Goal: Register for event/course

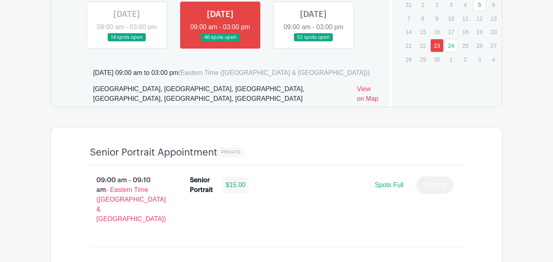
scroll to position [497, 0]
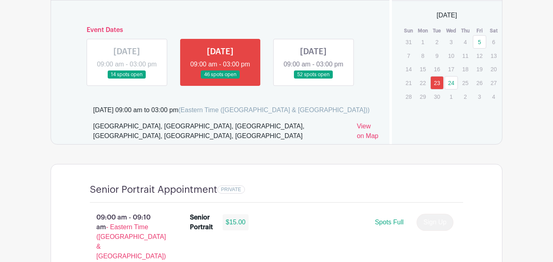
click at [313, 79] on link at bounding box center [313, 79] width 0 height 0
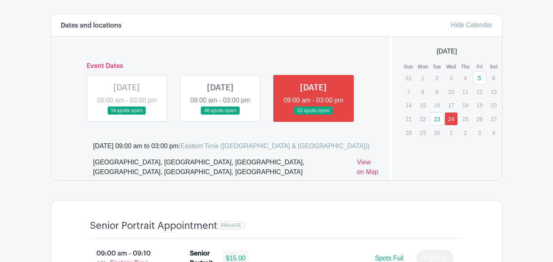
scroll to position [465, 0]
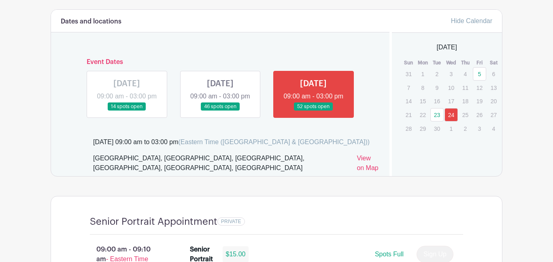
click at [440, 116] on link "23" at bounding box center [436, 114] width 13 height 13
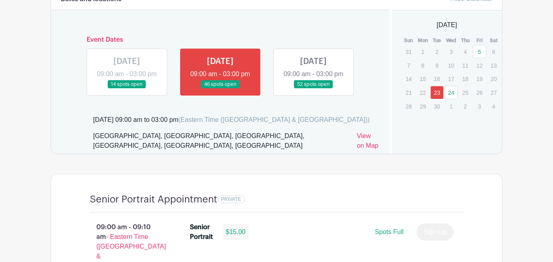
scroll to position [488, 0]
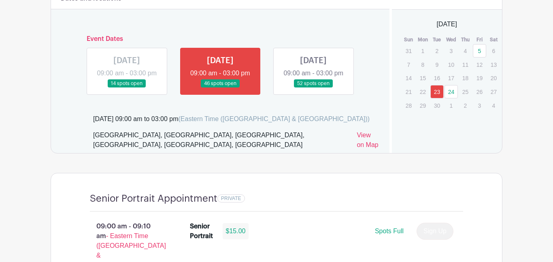
click at [127, 88] on link at bounding box center [127, 88] width 0 height 0
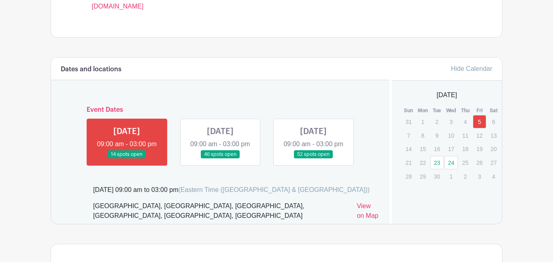
scroll to position [416, 0]
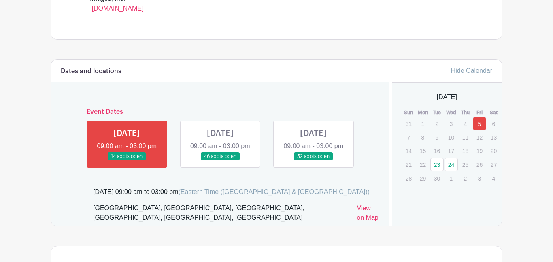
click at [220, 161] on link at bounding box center [220, 161] width 0 height 0
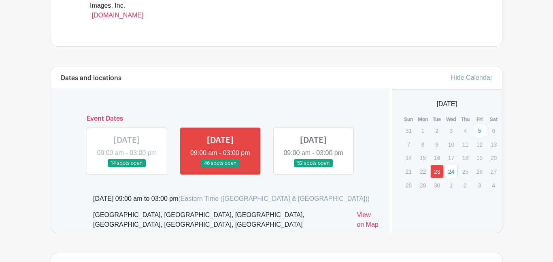
scroll to position [407, 0]
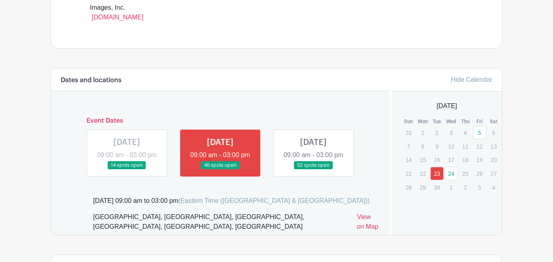
click at [449, 176] on link "24" at bounding box center [450, 173] width 13 height 13
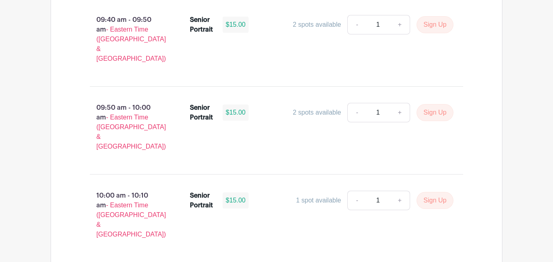
scroll to position [1062, 0]
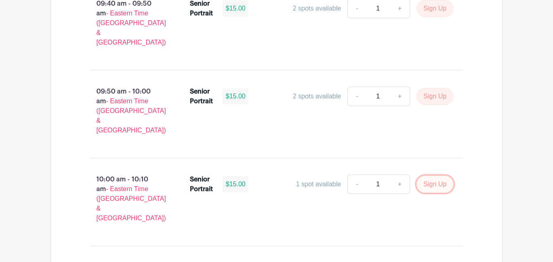
click at [434, 176] on button "Sign Up" at bounding box center [434, 184] width 37 height 17
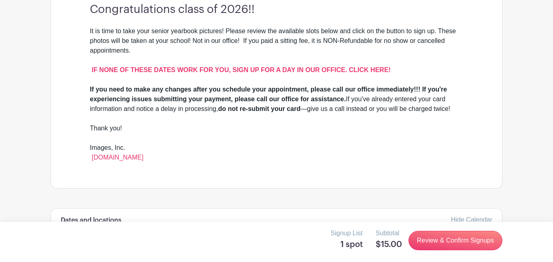
scroll to position [268, 0]
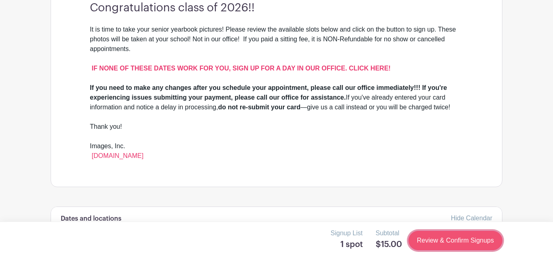
click at [456, 242] on link "Review & Confirm Signups" at bounding box center [455, 240] width 94 height 19
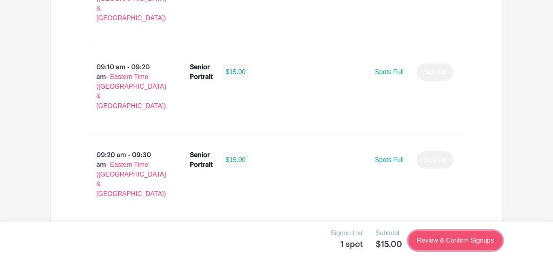
click at [424, 245] on link "Review & Confirm Signups" at bounding box center [455, 240] width 94 height 19
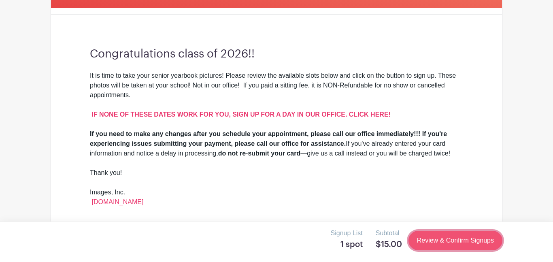
scroll to position [3, 0]
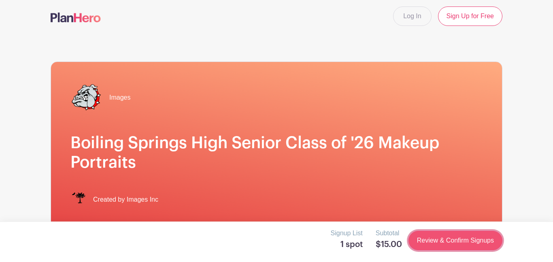
click at [423, 242] on link "Review & Confirm Signups" at bounding box center [455, 240] width 94 height 19
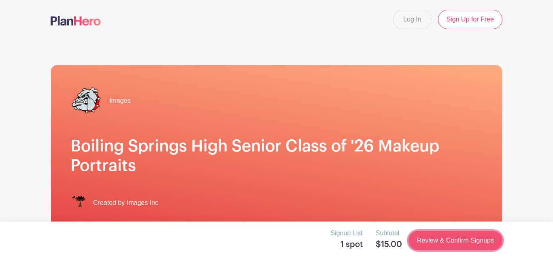
click at [423, 242] on link "Review & Confirm Signups" at bounding box center [455, 240] width 94 height 19
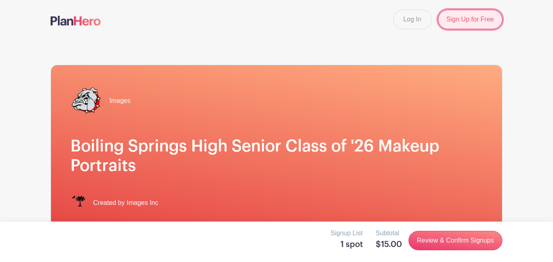
click at [488, 17] on link "Sign Up for Free" at bounding box center [470, 19] width 64 height 19
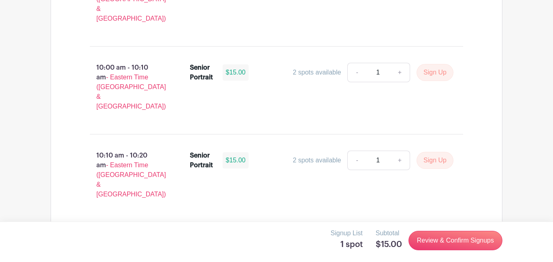
scroll to position [1176, 0]
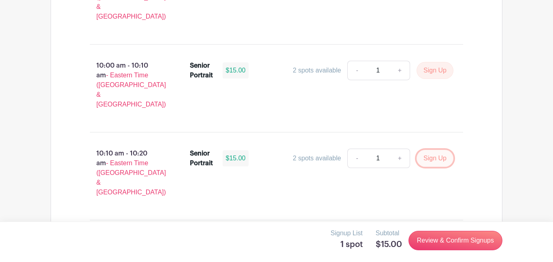
click at [435, 150] on button "Sign Up" at bounding box center [434, 158] width 37 height 17
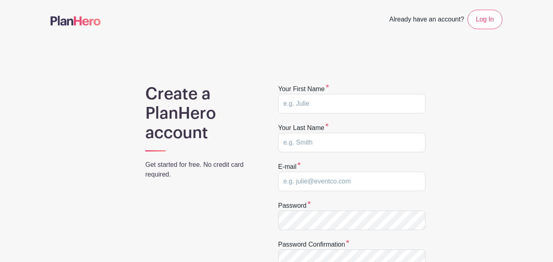
click at [312, 91] on label "Your first name" at bounding box center [303, 89] width 51 height 10
click at [313, 93] on label "Your first name" at bounding box center [303, 89] width 51 height 10
click at [317, 106] on input "text" at bounding box center [351, 103] width 147 height 19
type input "Allyson"
click at [325, 143] on input "text" at bounding box center [351, 142] width 147 height 19
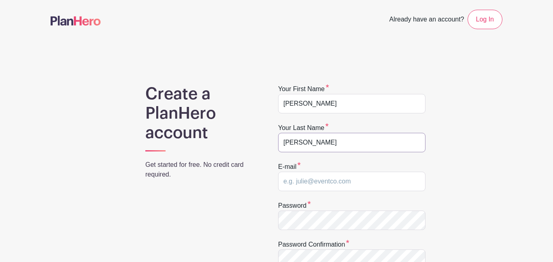
type input "Talley"
click at [349, 195] on form "Your first name Allyson Your last name Talley E-mail Password Password confirma…" at bounding box center [351, 211] width 147 height 255
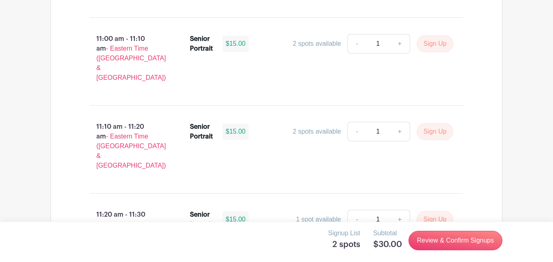
scroll to position [1732, 0]
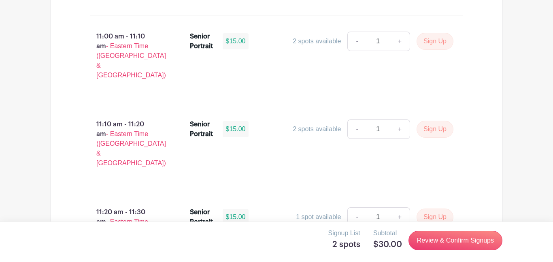
click at [381, 240] on h5 "$30.00" at bounding box center [387, 245] width 29 height 10
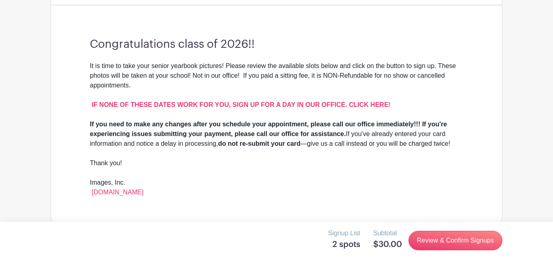
scroll to position [0, 0]
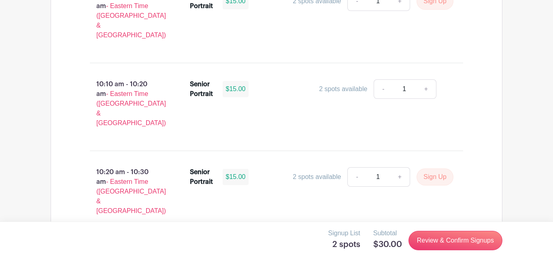
scroll to position [1246, 0]
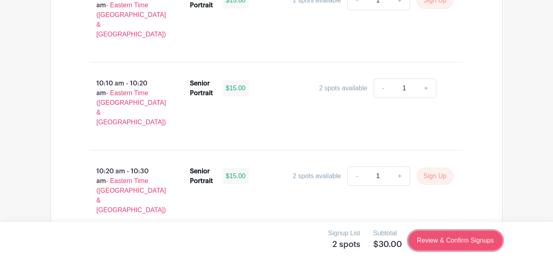
click at [440, 245] on link "Review & Confirm Signups" at bounding box center [455, 240] width 94 height 19
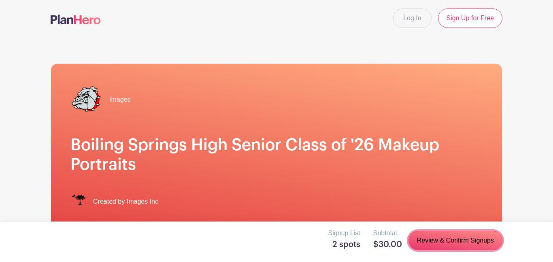
scroll to position [0, 0]
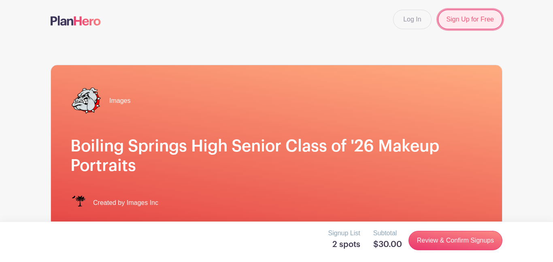
click at [500, 15] on link "Sign Up for Free" at bounding box center [470, 19] width 64 height 19
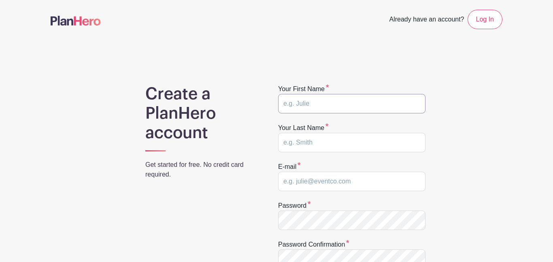
click at [323, 106] on input "text" at bounding box center [351, 103] width 147 height 19
type input "Allyson"
click at [325, 131] on label "Your last name" at bounding box center [303, 128] width 51 height 10
click at [325, 136] on input "text" at bounding box center [351, 142] width 147 height 19
type input "Talley"
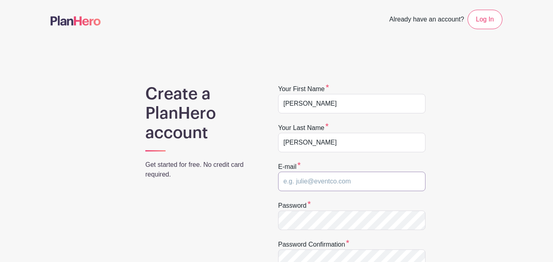
click at [332, 187] on input "email" at bounding box center [351, 181] width 147 height 19
type input "queenally59@gmail.com"
click at [458, 237] on div "Create a PlanHero account Get started for free. No credit card required. Your f…" at bounding box center [277, 266] width 452 height 364
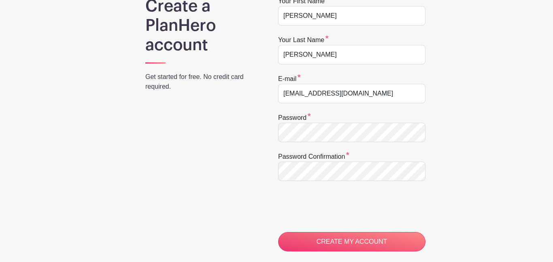
scroll to position [87, 0]
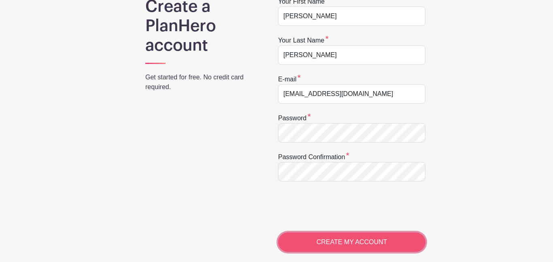
click at [374, 250] on input "CREATE MY ACCOUNT" at bounding box center [351, 241] width 147 height 19
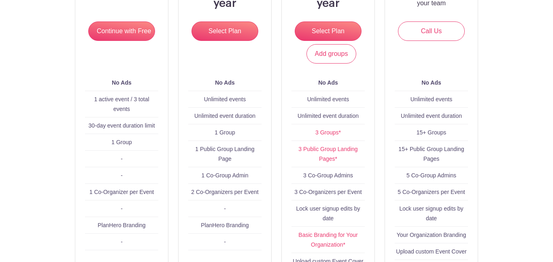
scroll to position [186, 0]
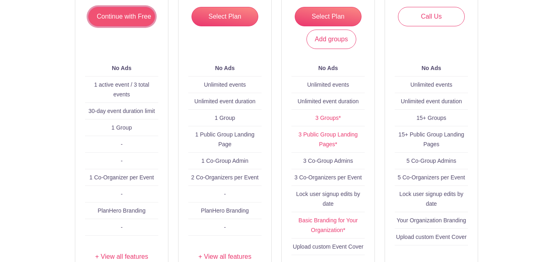
click at [140, 21] on input "Continue with Free" at bounding box center [121, 16] width 67 height 19
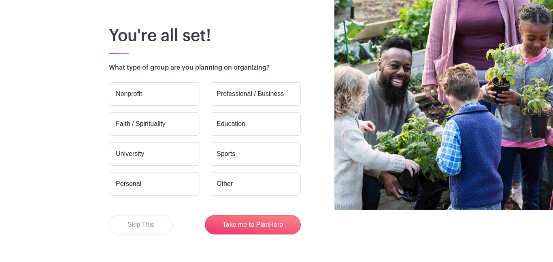
scroll to position [55, 0]
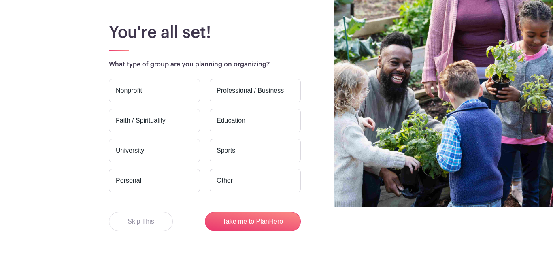
click at [131, 209] on div "Nonprofit Professional / Business Faith / Spirituality Education [GEOGRAPHIC_DA…" at bounding box center [205, 155] width 192 height 152
click at [132, 214] on button "Skip This" at bounding box center [141, 221] width 64 height 19
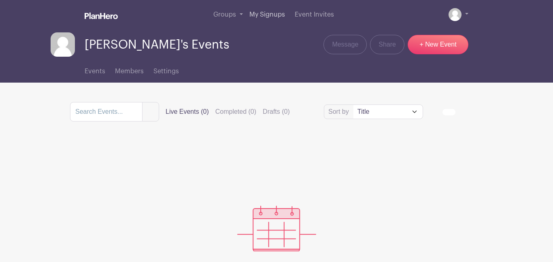
click at [259, 19] on link "My Signups" at bounding box center [267, 14] width 42 height 29
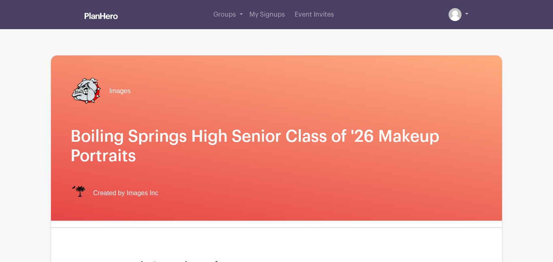
click at [463, 16] on link at bounding box center [458, 14] width 20 height 13
click at [457, 17] on img at bounding box center [454, 14] width 13 height 13
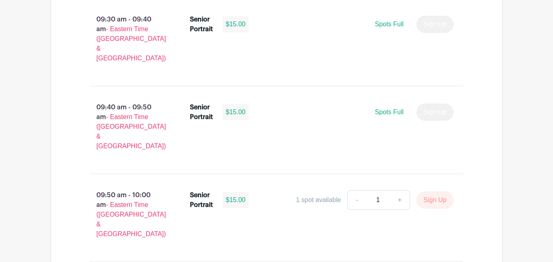
scroll to position [949, 0]
click at [440, 191] on button "Sign Up" at bounding box center [434, 199] width 37 height 17
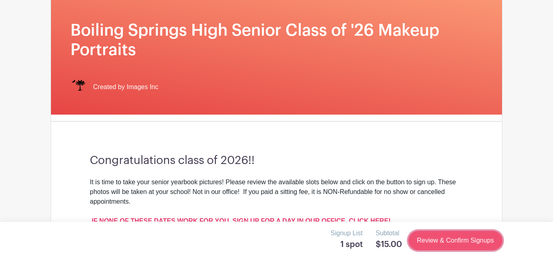
click at [437, 239] on link "Review & Confirm Signups" at bounding box center [455, 240] width 94 height 19
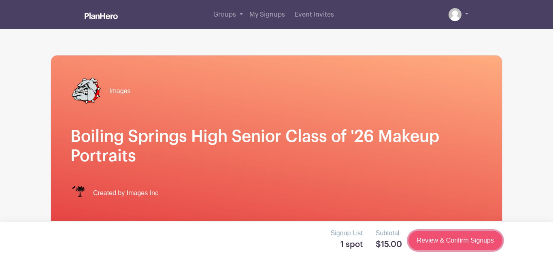
click at [437, 239] on link "Review & Confirm Signups" at bounding box center [455, 240] width 94 height 19
click at [438, 240] on link "Review & Confirm Signups" at bounding box center [455, 240] width 94 height 19
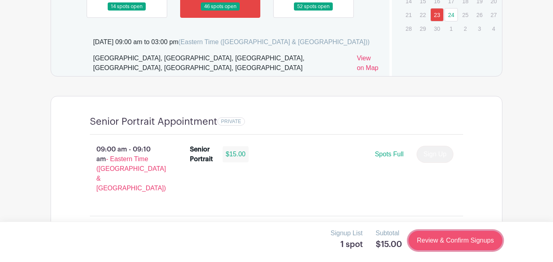
scroll to position [555, 0]
